Goal: Information Seeking & Learning: Learn about a topic

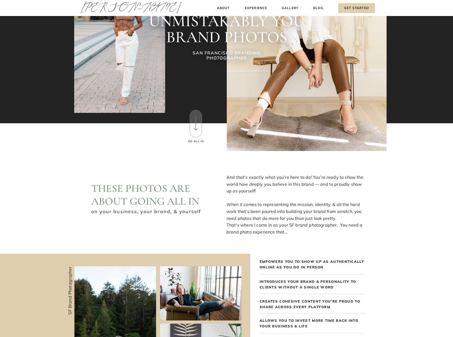
scroll to position [73, 0]
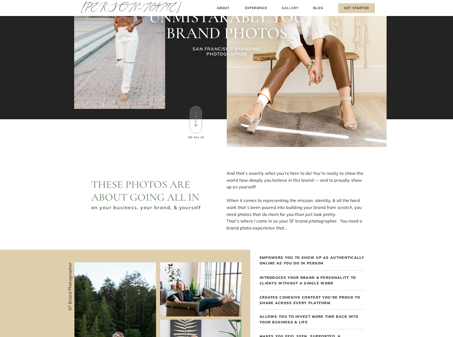
click at [289, 8] on h3 "Gallery" at bounding box center [290, 8] width 18 height 6
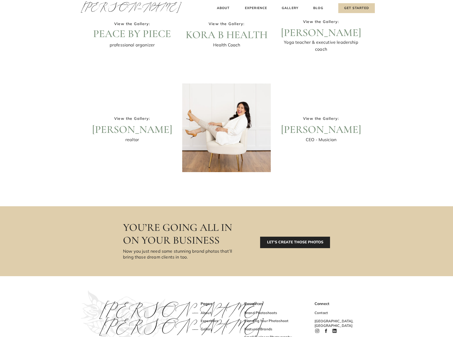
scroll to position [195, 0]
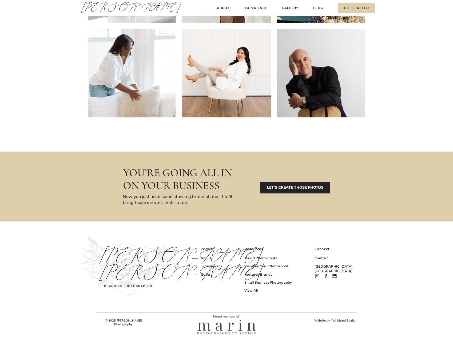
click at [264, 255] on div "Blog About Experience Gallery Get Started Amy Thompson Amy Thompson About Exper…" at bounding box center [226, 71] width 453 height 532
click at [263, 258] on h3 "Brand Photoshoots" at bounding box center [270, 259] width 52 height 6
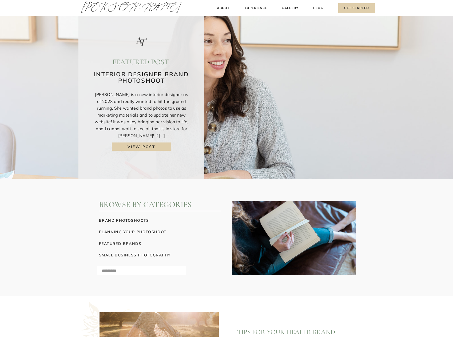
click at [147, 146] on h3 "view post" at bounding box center [142, 147] width 50 height 6
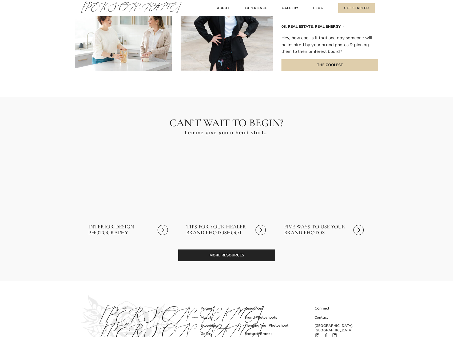
scroll to position [1452, 0]
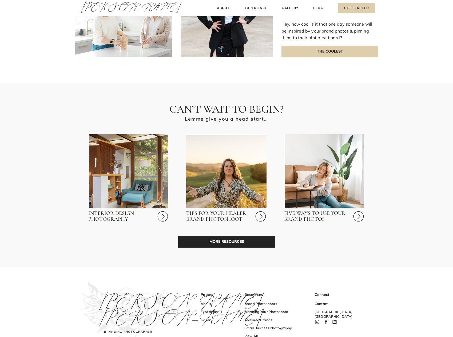
click at [304, 181] on div at bounding box center [324, 171] width 80 height 74
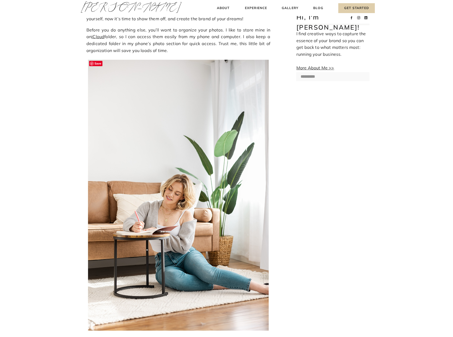
scroll to position [49, 0]
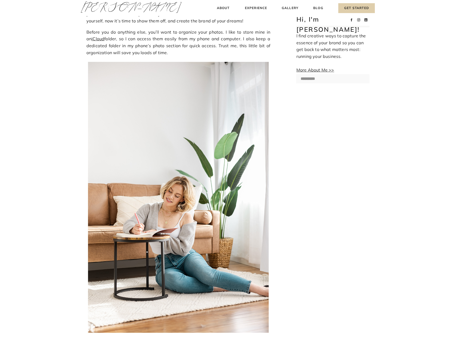
drag, startPoint x: 204, startPoint y: 225, endPoint x: 179, endPoint y: 4, distance: 222.4
